Goal: Find contact information: Find contact information

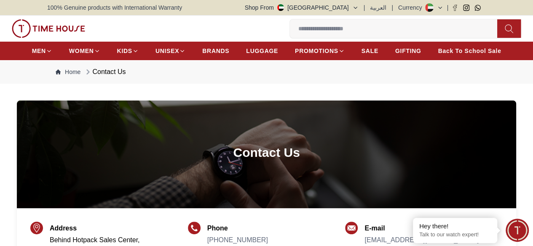
click at [0, 0] on link "My Account" at bounding box center [0, 0] width 0 height 0
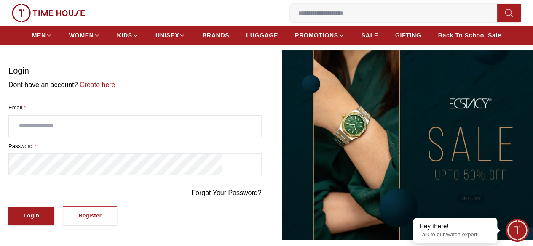
scroll to position [34, 0]
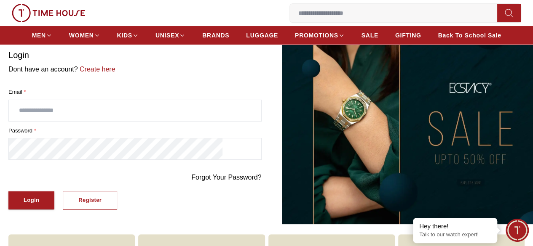
click at [87, 119] on input "text" at bounding box center [135, 110] width 252 height 21
type input "**********"
click at [39, 206] on div "Login" at bounding box center [32, 201] width 16 height 10
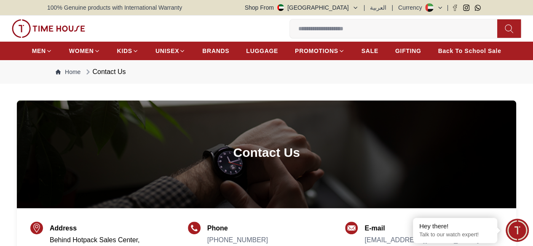
click at [290, 32] on input at bounding box center [397, 28] width 214 height 17
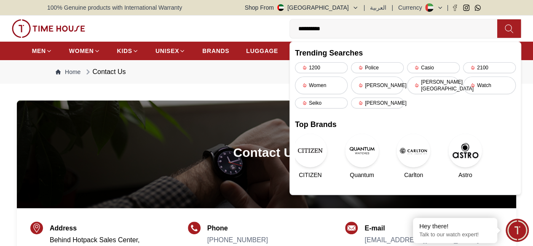
type input "**********"
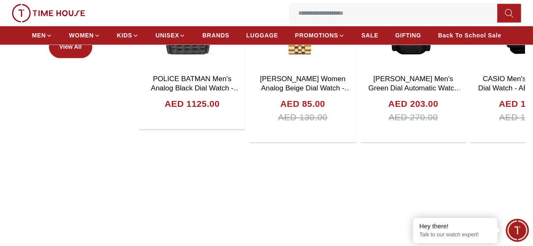
scroll to position [489, 0]
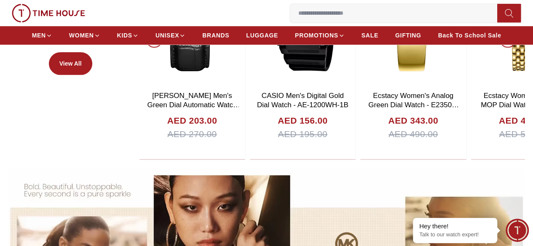
click at [0, 0] on icon "button" at bounding box center [0, 0] width 0 height 0
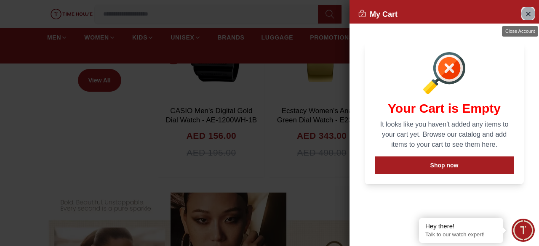
click at [527, 14] on icon "Close Account" at bounding box center [528, 13] width 7 height 11
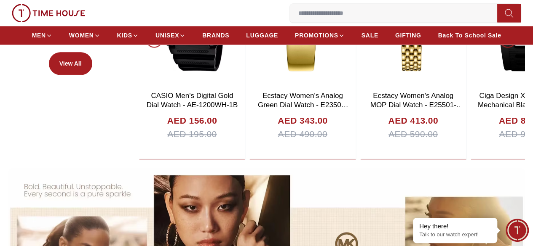
click at [0, 0] on icon at bounding box center [0, 0] width 0 height 0
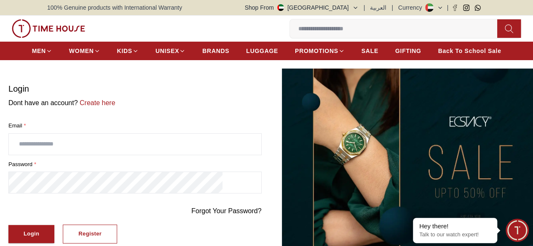
click at [127, 155] on input "text" at bounding box center [135, 144] width 252 height 21
type input "**********"
click at [39, 236] on div "Login" at bounding box center [32, 235] width 16 height 10
click at [214, 217] on link "Forgot Your Password?" at bounding box center [226, 211] width 70 height 10
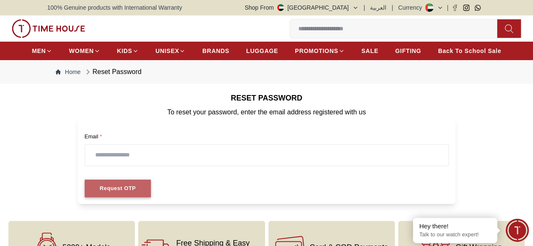
click at [98, 198] on button "Request OTP" at bounding box center [118, 189] width 67 height 18
drag, startPoint x: 98, startPoint y: 206, endPoint x: 114, endPoint y: 169, distance: 40.2
click at [114, 169] on form "Email * Request OTP" at bounding box center [266, 161] width 377 height 87
click at [114, 166] on input "text" at bounding box center [266, 155] width 363 height 21
type input "**********"
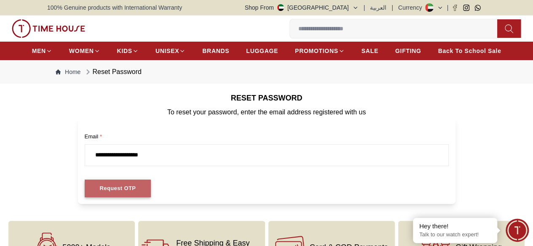
click at [109, 194] on div "Request OTP" at bounding box center [118, 189] width 36 height 10
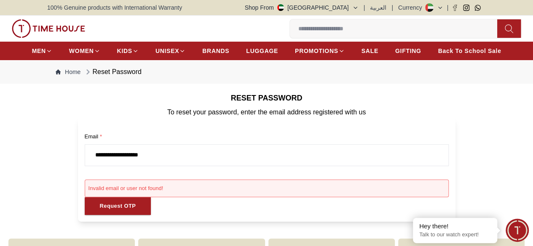
click at [0, 0] on icon at bounding box center [0, 0] width 0 height 0
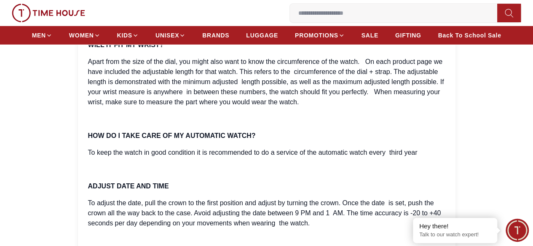
scroll to position [1449, 0]
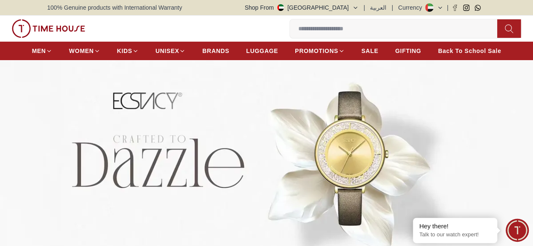
scroll to position [489, 0]
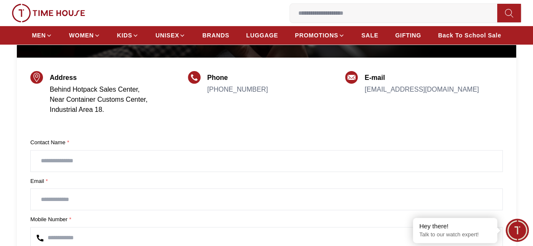
scroll to position [152, 0]
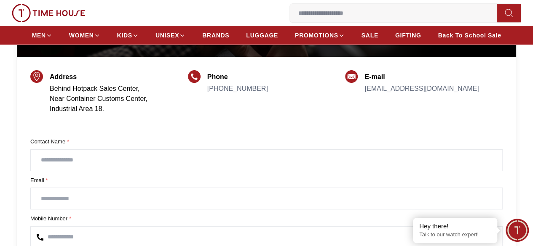
drag, startPoint x: 362, startPoint y: 106, endPoint x: 503, endPoint y: 104, distance: 140.7
click at [503, 104] on div "Address Behind Hotpack Sales Center, Near Container Customs Center, Industrial …" at bounding box center [266, 96] width 499 height 78
copy link "[EMAIL_ADDRESS][DOMAIN_NAME]"
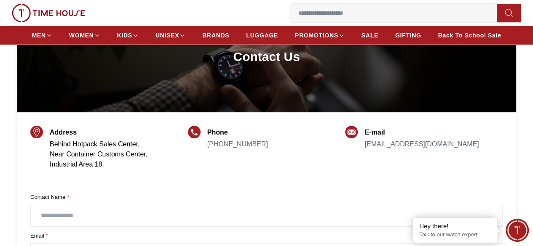
scroll to position [135, 0]
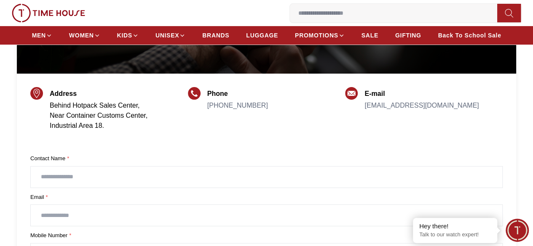
drag, startPoint x: 500, startPoint y: 126, endPoint x: 364, endPoint y: 123, distance: 136.5
click at [364, 123] on div "E-mail customercare.uae@timehousecompany.com" at bounding box center [424, 117] width 158 height 56
copy link "[EMAIL_ADDRESS][DOMAIN_NAME]"
